Goal: Find specific page/section: Find specific page/section

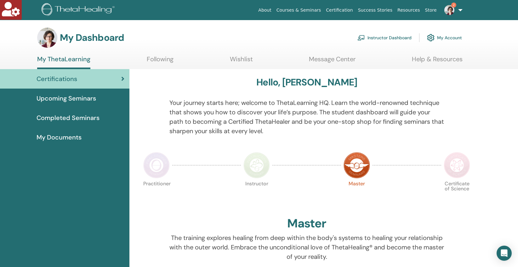
click at [381, 37] on link "Instructor Dashboard" at bounding box center [384, 38] width 54 height 14
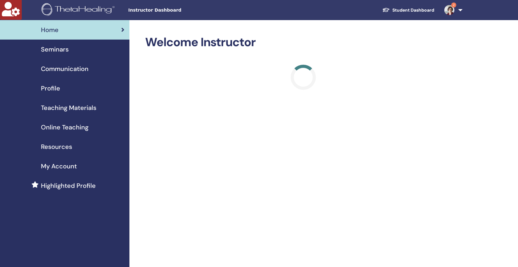
click at [62, 48] on span "Seminars" at bounding box center [55, 49] width 28 height 9
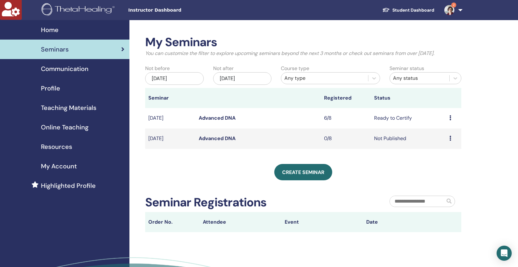
click at [216, 118] on link "Advanced DNA" at bounding box center [217, 118] width 37 height 7
